Goal: Register for event/course

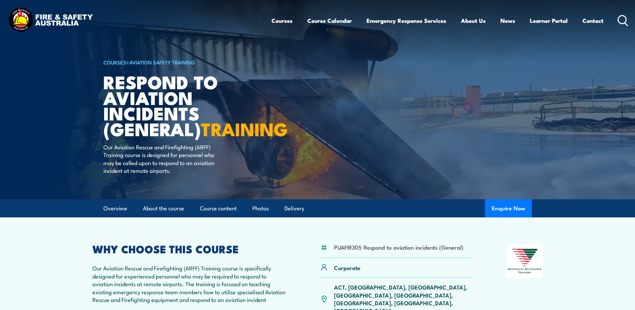
click at [613, 199] on img at bounding box center [317, 99] width 635 height 199
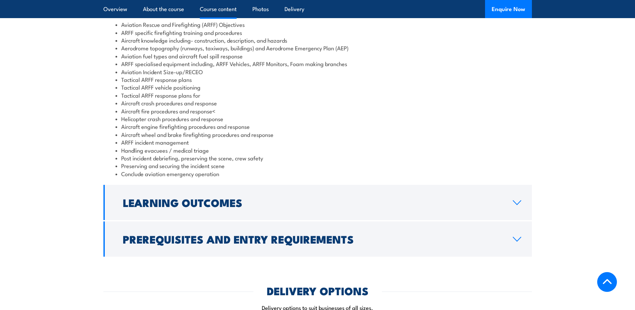
scroll to position [670, 0]
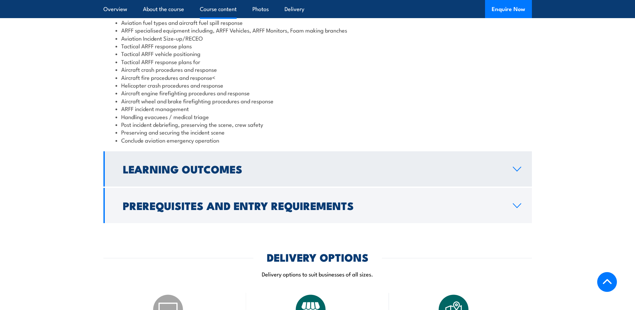
click at [426, 173] on h2 "Learning Outcomes" at bounding box center [313, 168] width 380 height 9
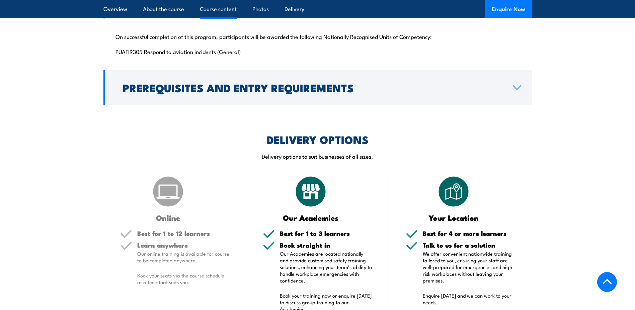
scroll to position [669, 0]
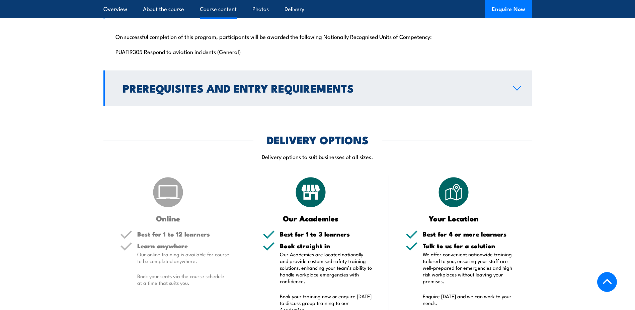
click at [389, 106] on link "Prerequisites and Entry Requirements" at bounding box center [318, 87] width 429 height 35
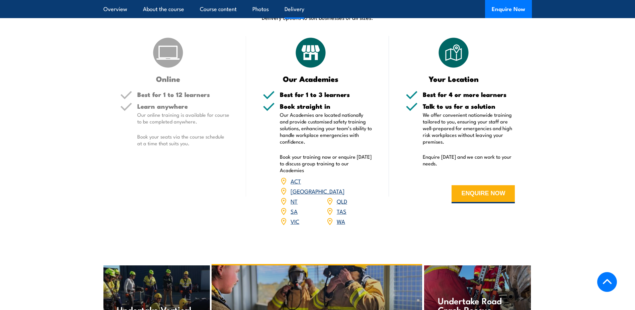
scroll to position [870, 0]
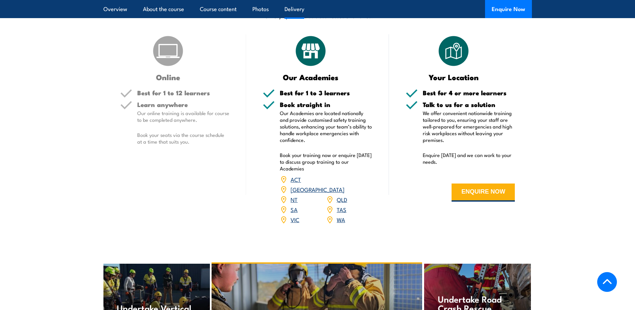
click at [343, 223] on link "WA" at bounding box center [341, 219] width 8 height 8
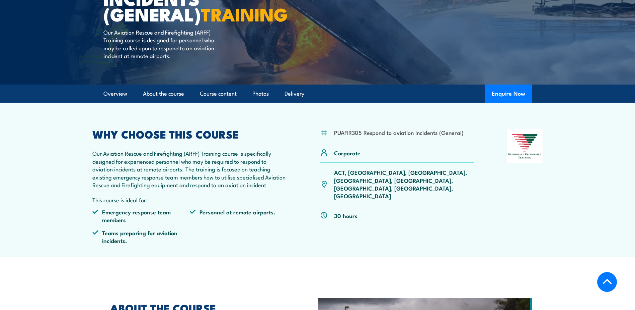
scroll to position [167, 0]
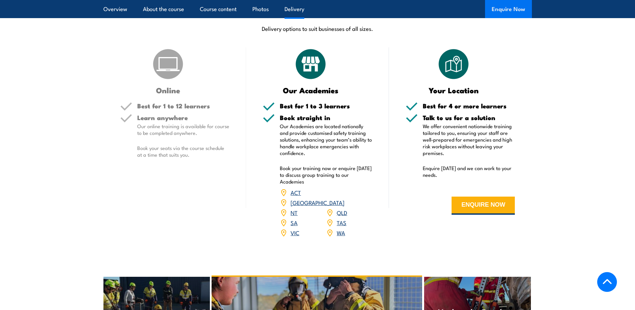
scroll to position [895, 0]
